Goal: Information Seeking & Learning: Learn about a topic

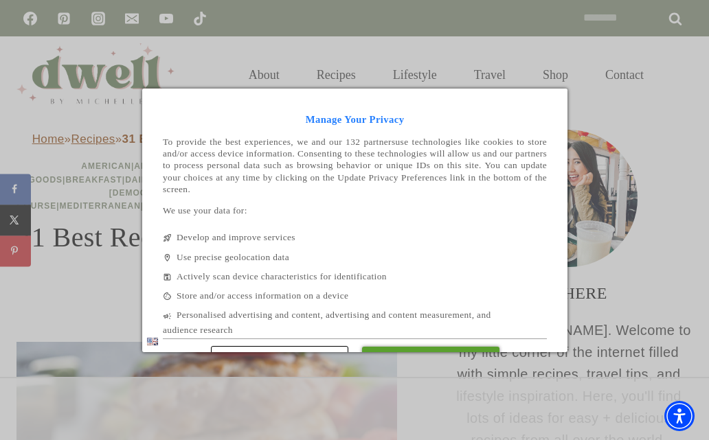
click at [657, 193] on div at bounding box center [354, 220] width 709 height 440
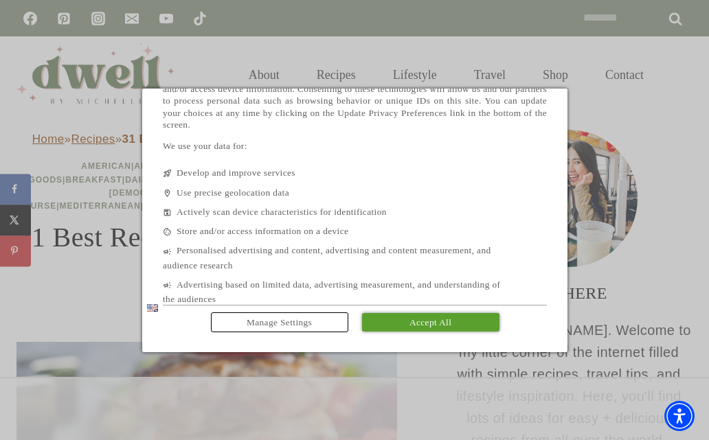
scroll to position [33, 0]
click at [458, 318] on link "Accept All" at bounding box center [430, 323] width 137 height 19
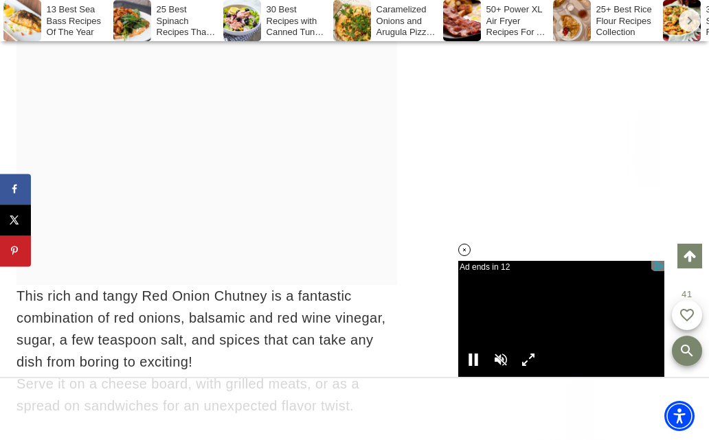
scroll to position [19696, 0]
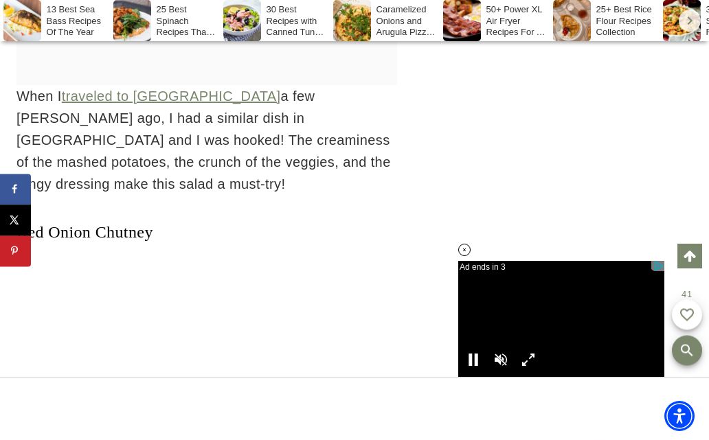
scroll to position [19049, 0]
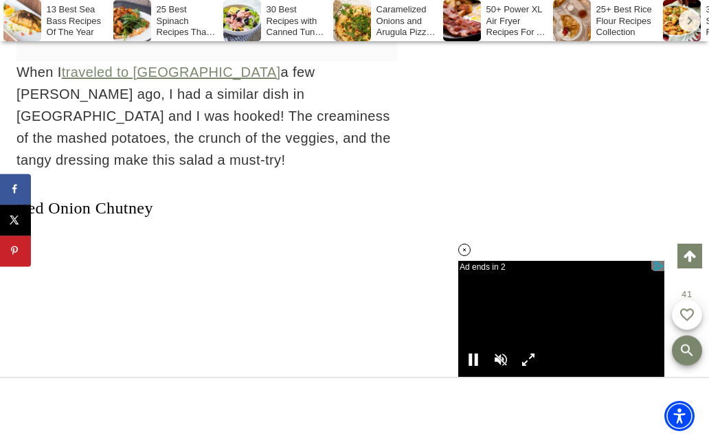
click at [131, 199] on link "Red Onion Chutney" at bounding box center [84, 208] width 137 height 18
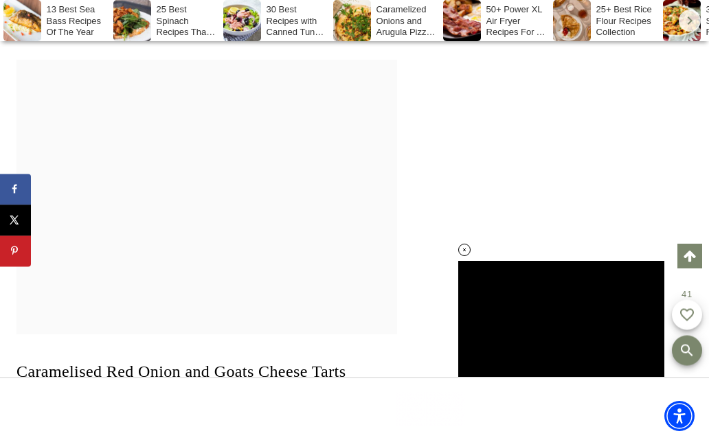
scroll to position [20144, 0]
click at [252, 362] on link "Caramelised Red Onion and Goats Cheese Tarts" at bounding box center [180, 371] width 329 height 18
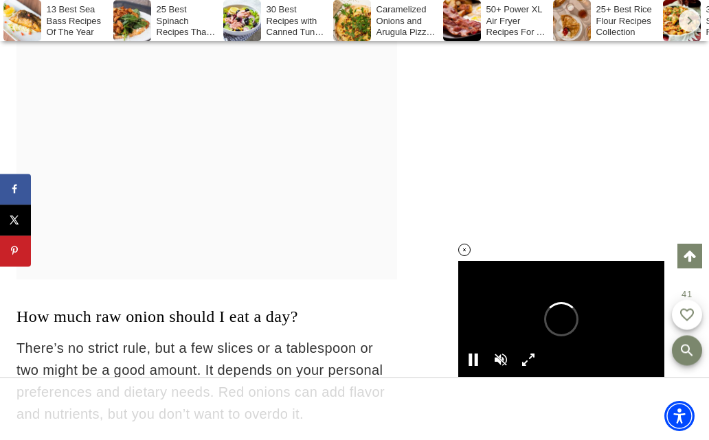
scroll to position [37028, 0]
